Goal: Task Accomplishment & Management: Use online tool/utility

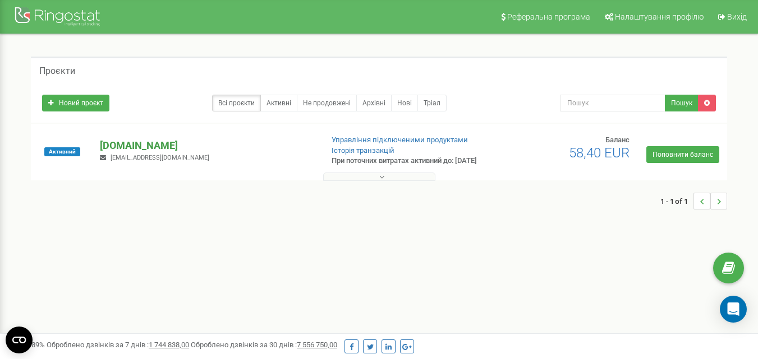
click at [142, 145] on p "[DOMAIN_NAME]" at bounding box center [206, 145] width 213 height 15
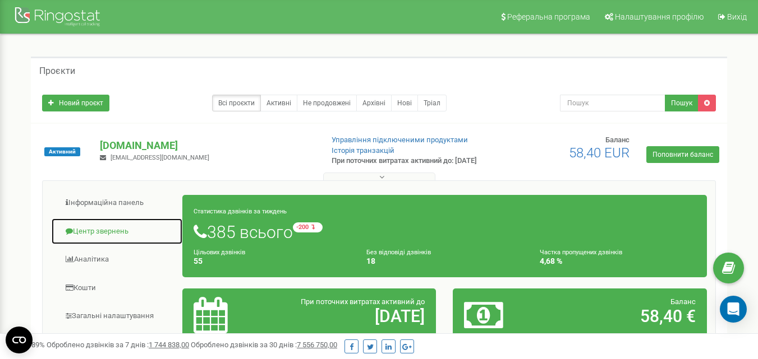
click at [112, 229] on link "Центр звернень" at bounding box center [117, 231] width 132 height 27
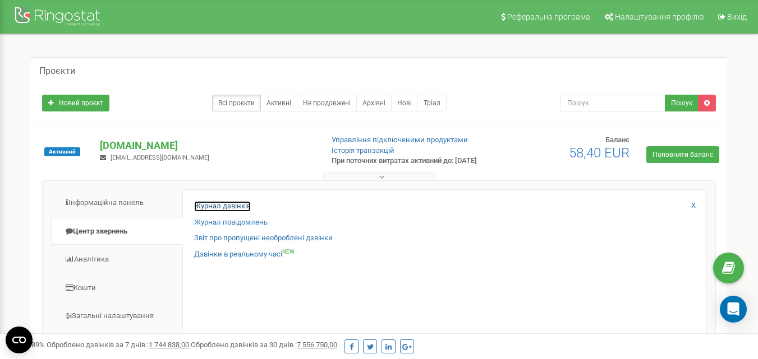
click at [236, 212] on link "Журнал дзвінків" at bounding box center [222, 206] width 57 height 11
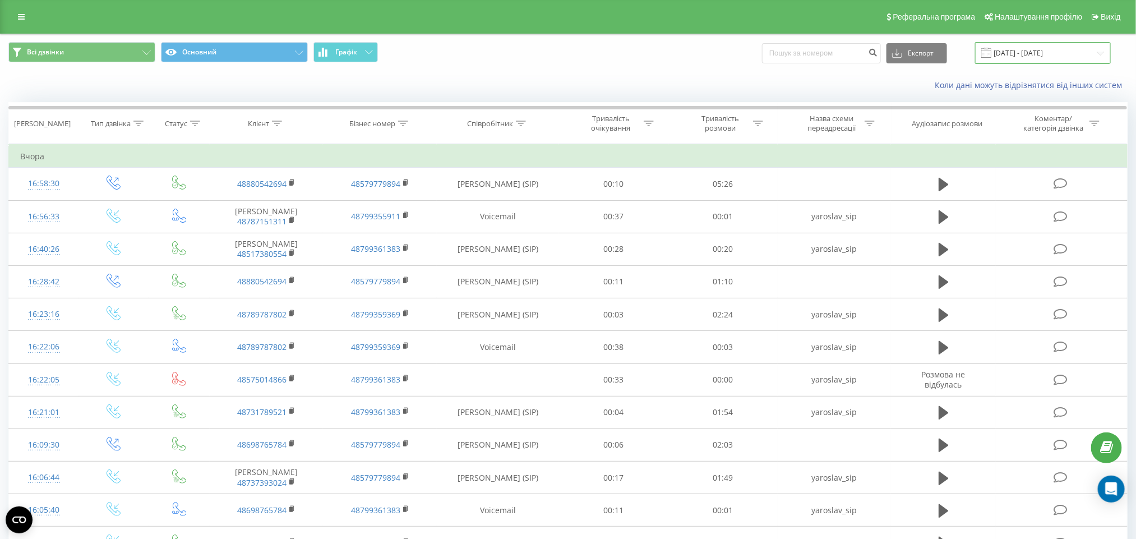
click at [1050, 56] on input "20.07.2025 - 20.08.2025" at bounding box center [1043, 53] width 136 height 22
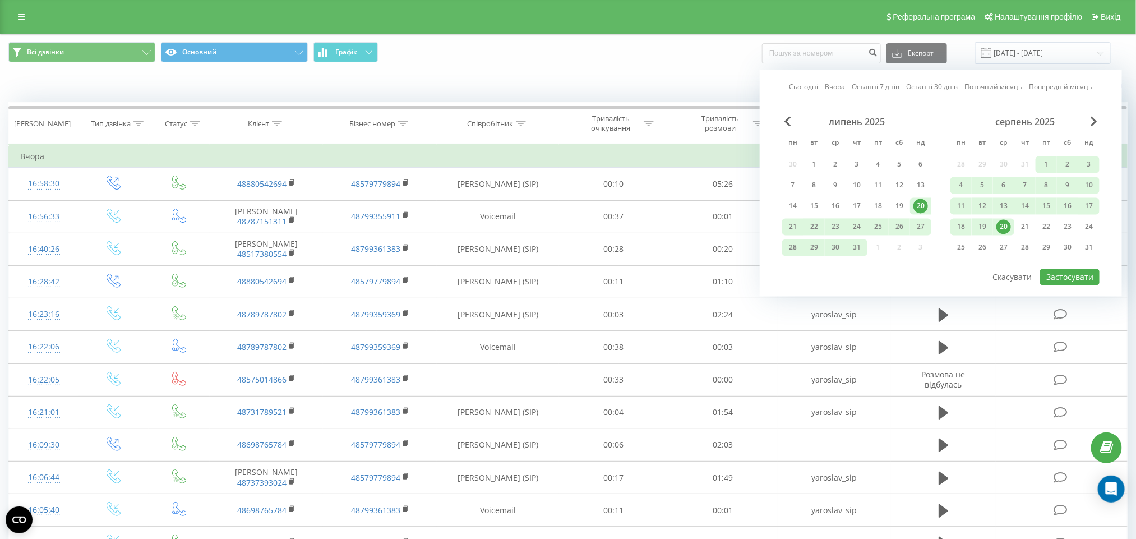
click at [1008, 220] on div "20" at bounding box center [1003, 227] width 15 height 15
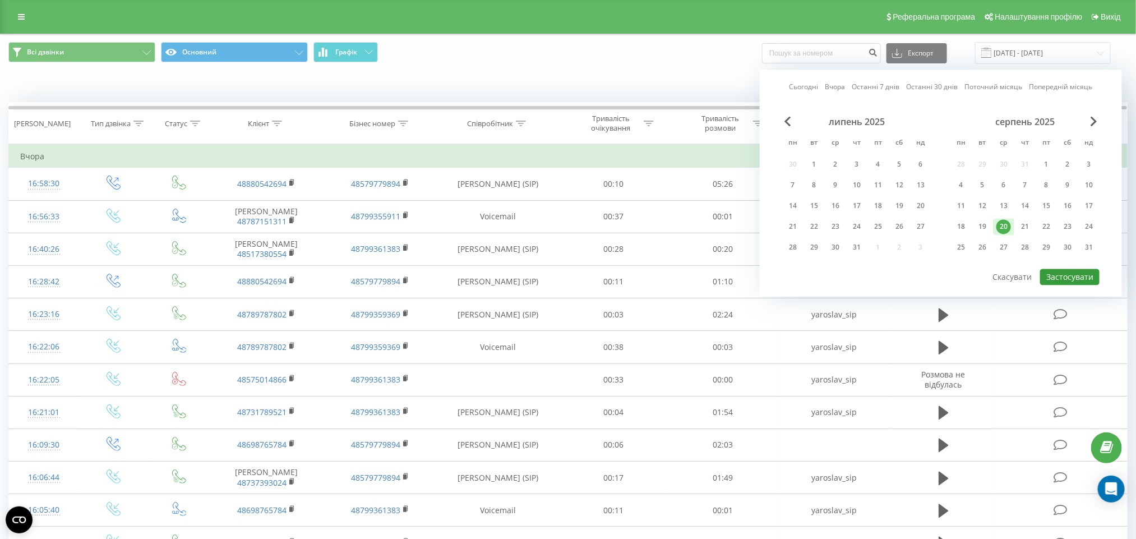
click at [1062, 273] on button "Застосувати" at bounding box center [1069, 277] width 59 height 16
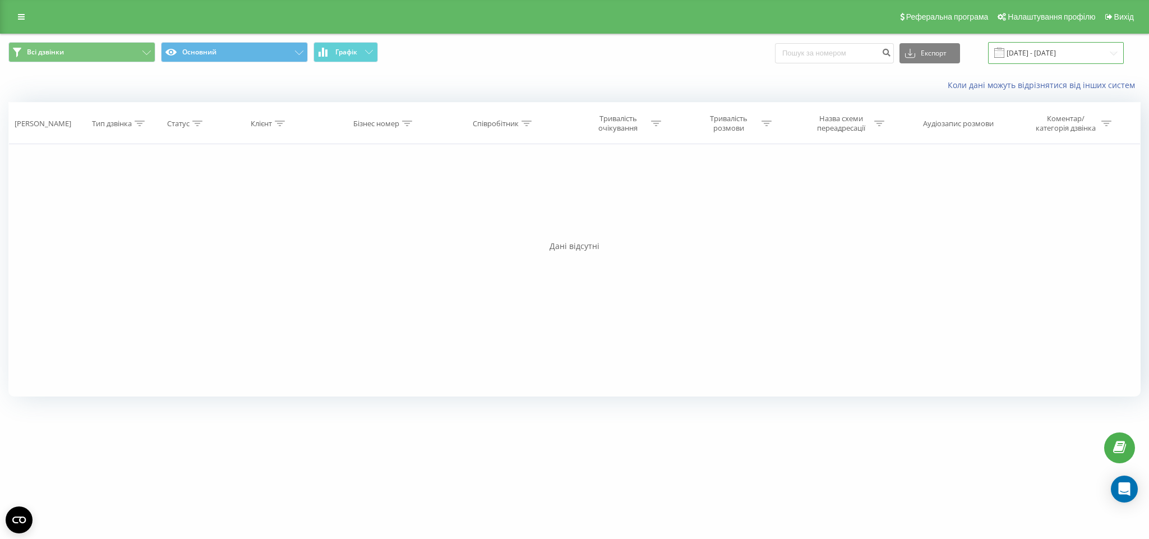
click at [1047, 49] on input "20.08.2025 - 20.08.2025" at bounding box center [1056, 53] width 136 height 22
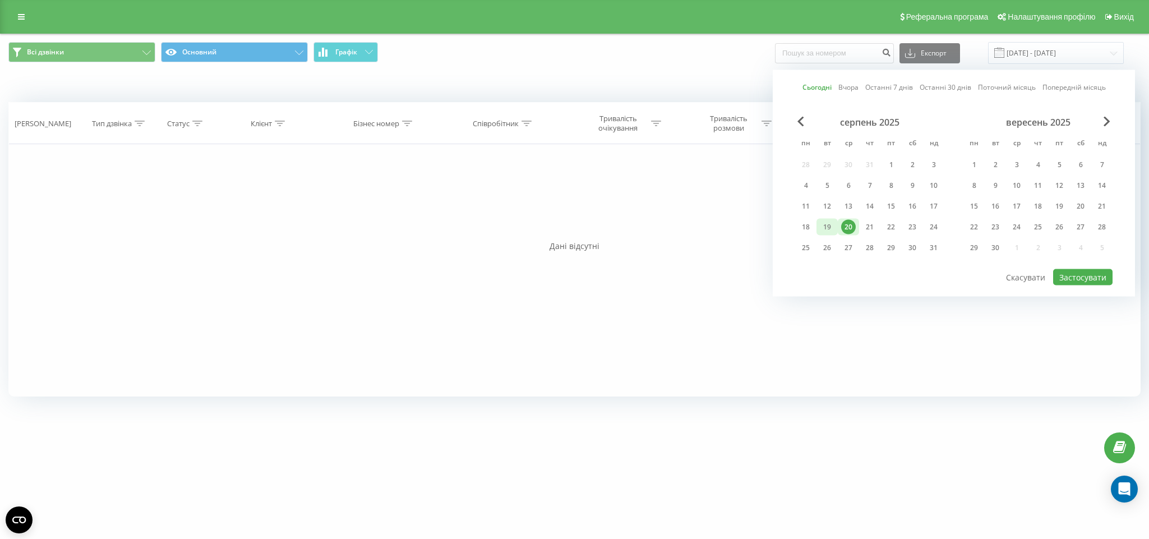
click at [821, 224] on div "19" at bounding box center [827, 227] width 15 height 15
click at [1091, 271] on button "Застосувати" at bounding box center [1082, 277] width 59 height 16
type input "19.08.2025 - 19.08.2025"
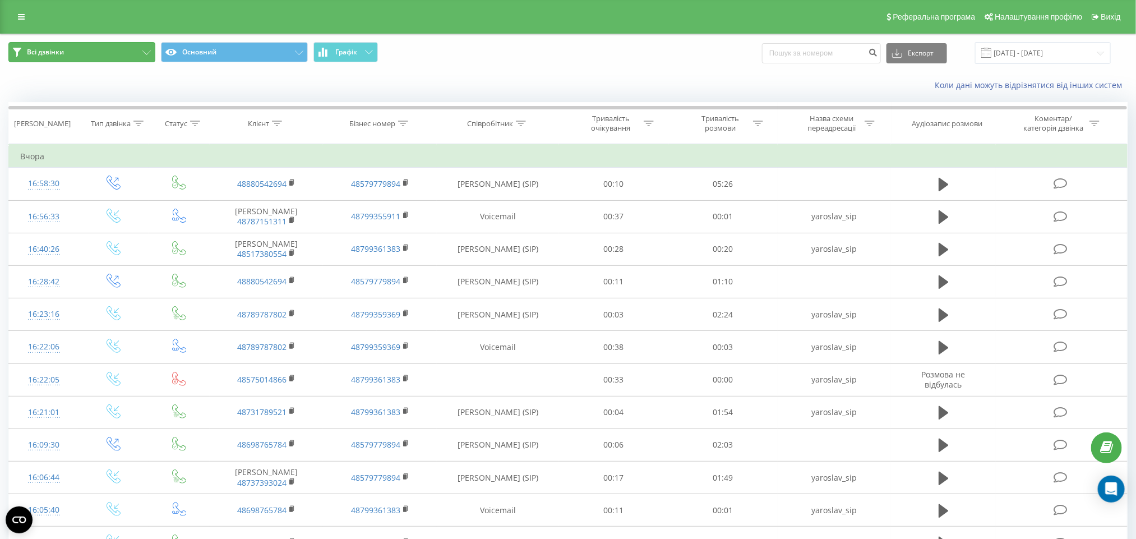
click at [112, 46] on button "Всі дзвінки" at bounding box center [81, 52] width 147 height 20
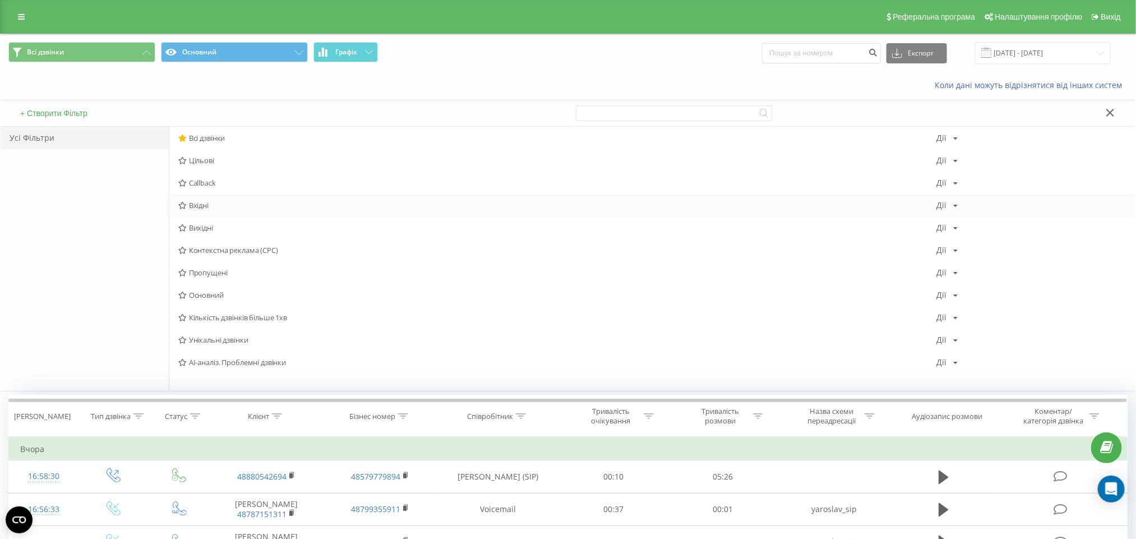
click at [199, 204] on span "Вхідні" at bounding box center [557, 205] width 759 height 8
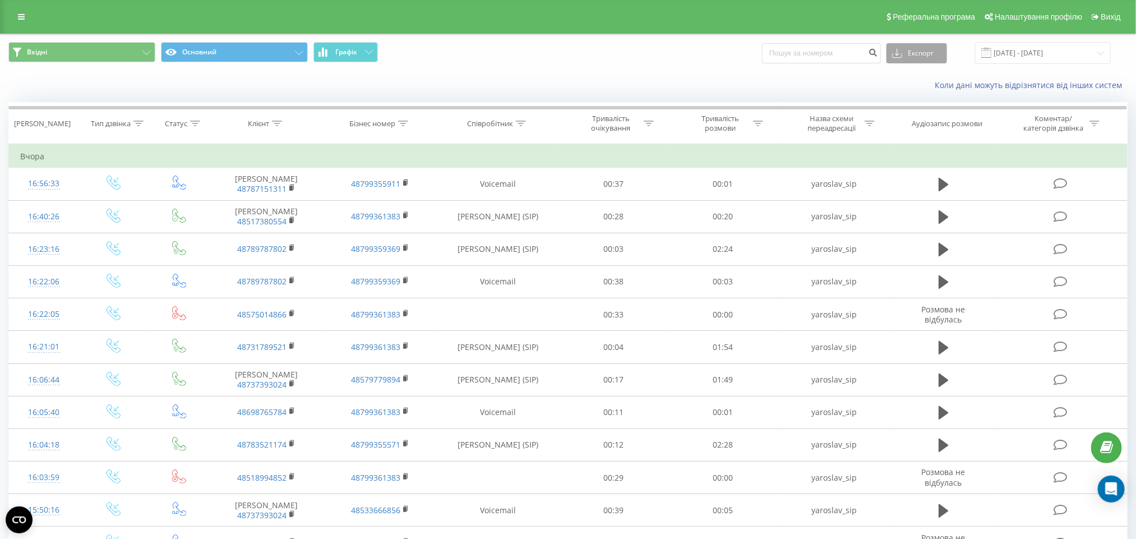
click at [917, 54] on button "Експорт" at bounding box center [916, 53] width 61 height 20
click at [927, 91] on div ".xls" at bounding box center [916, 94] width 59 height 20
click at [831, 67] on div "Вхідні Основний Графік Експорт .csv .xls .xlsx 19.08.2025 - 19.08.2025" at bounding box center [568, 53] width 1135 height 38
click at [832, 61] on input at bounding box center [821, 53] width 119 height 20
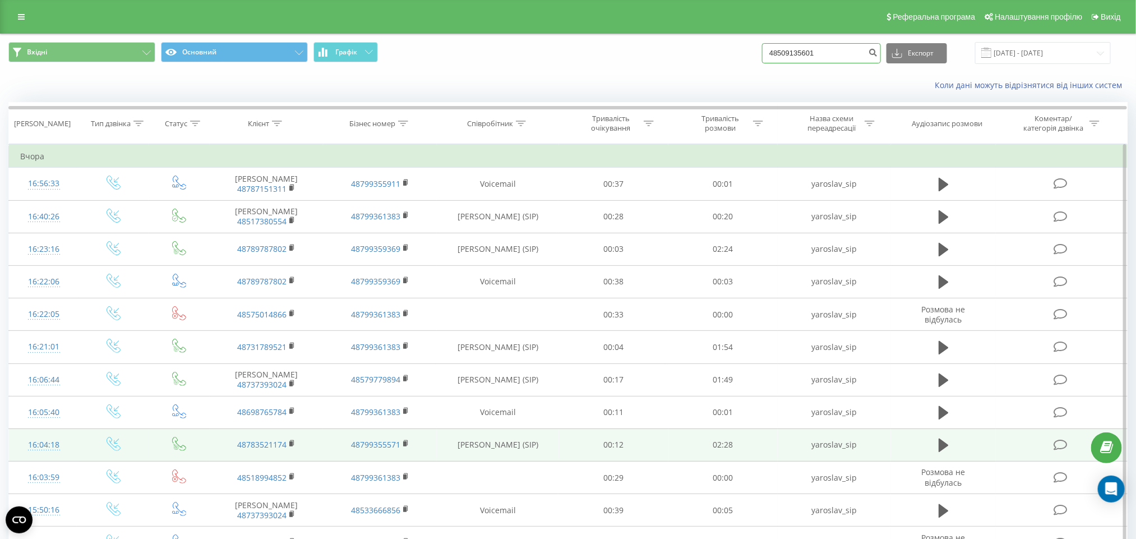
type input "48509135601"
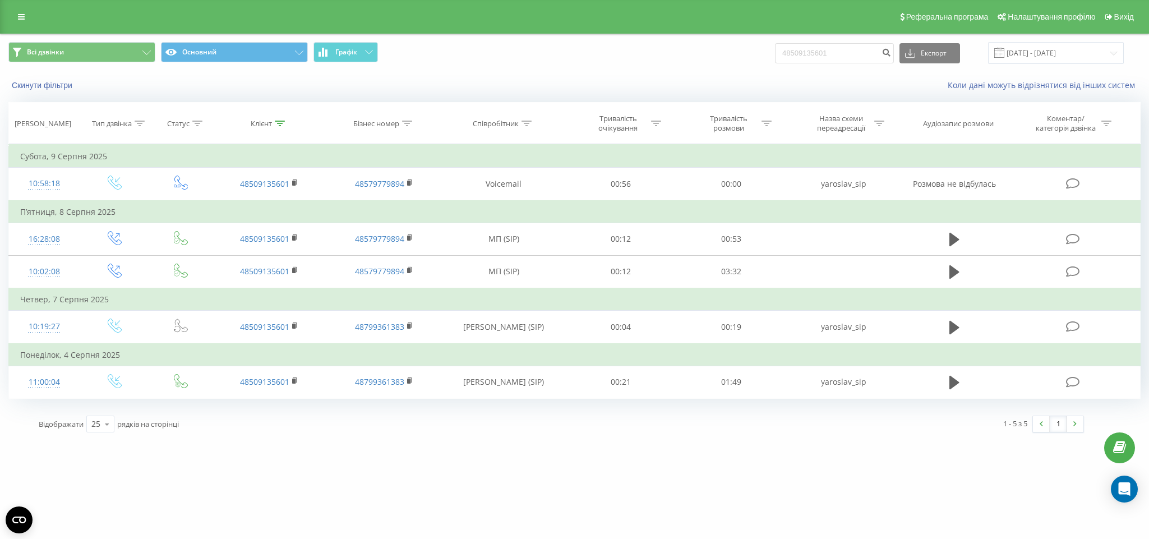
click at [1077, 538] on div "[DOMAIN_NAME] 48509135601 Проекти [DOMAIN_NAME] Дашборд Центр звернень Журнал д…" at bounding box center [574, 269] width 1149 height 539
